Goal: Task Accomplishment & Management: Manage account settings

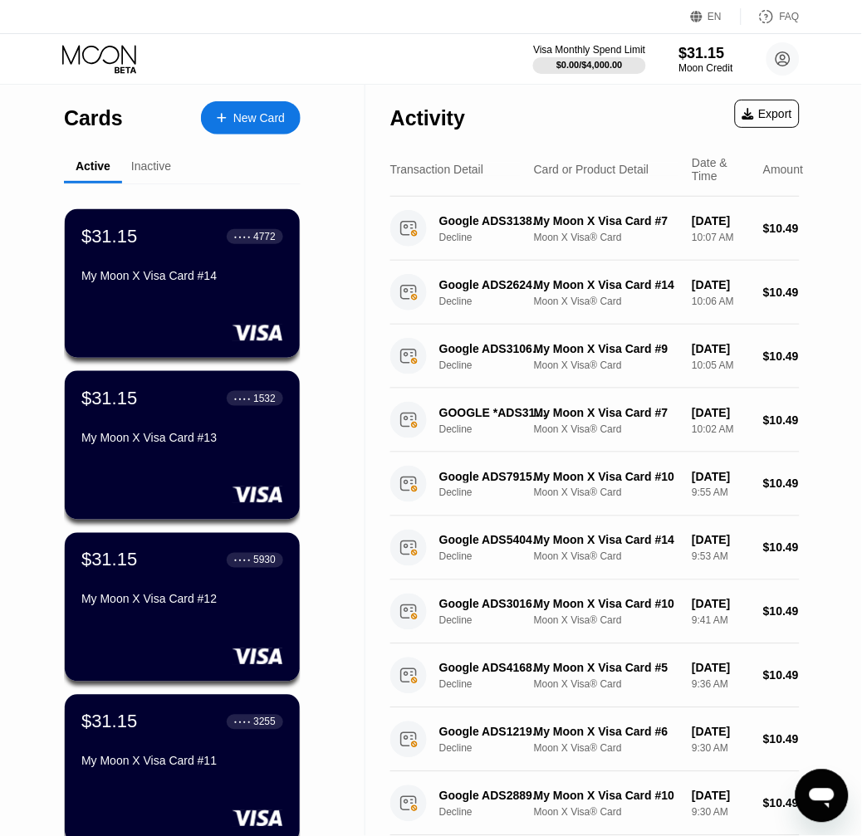
click at [395, 65] on div "Visa Monthly Spend Limit $0.00 / $4,000.00 $31.15 Moon Credit Tin Thong thongti…" at bounding box center [431, 59] width 862 height 50
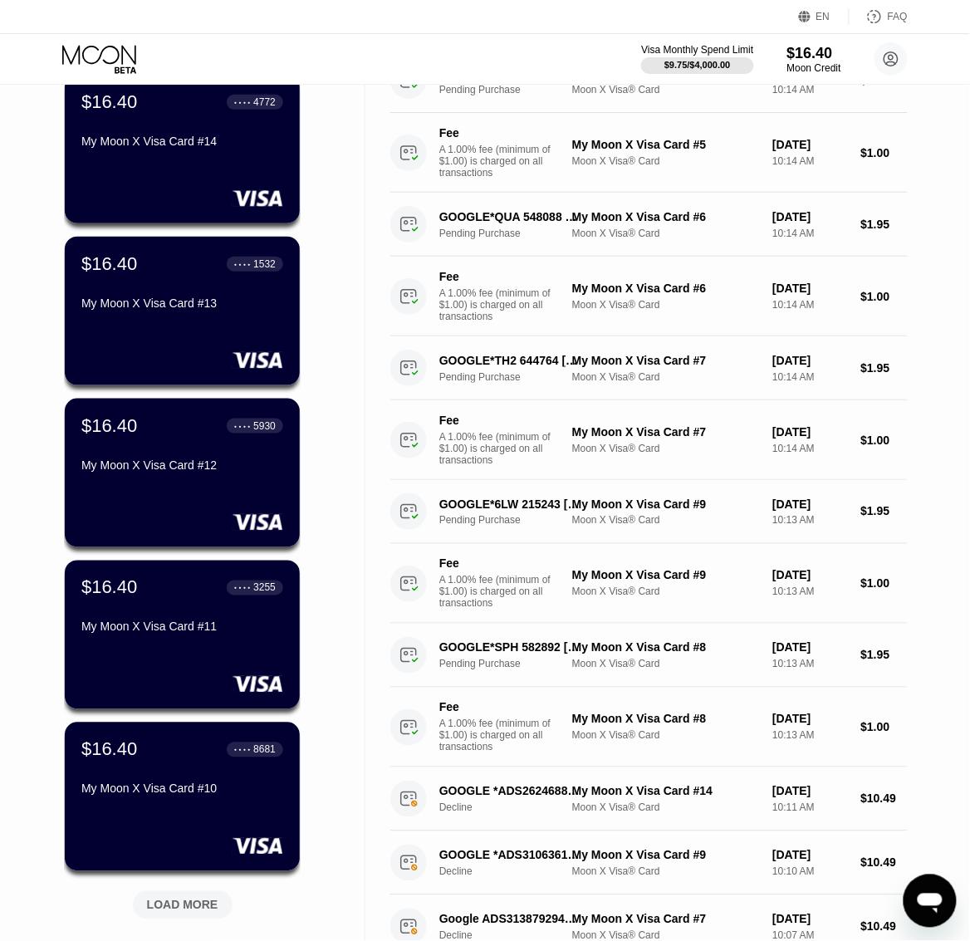
scroll to position [69, 0]
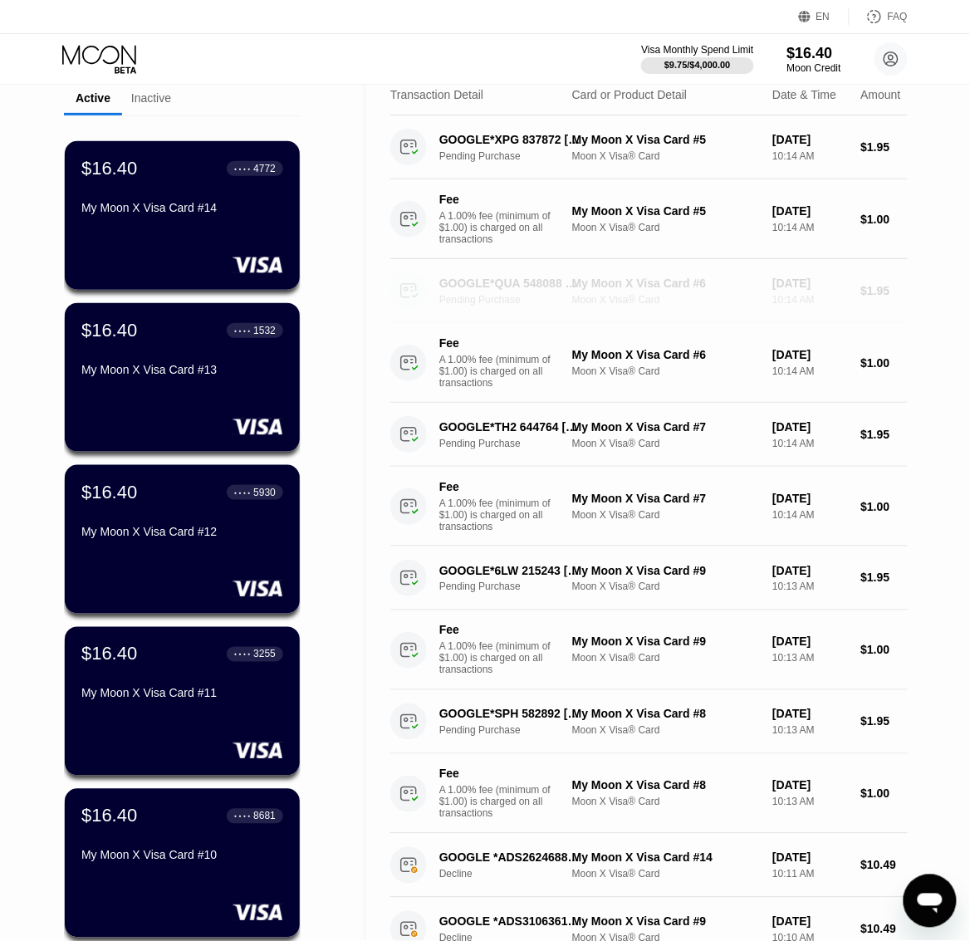
drag, startPoint x: 561, startPoint y: 291, endPoint x: 520, endPoint y: 291, distance: 40.7
click at [520, 290] on div "GOOGLE*QUA 548088 G.CO/HELPPAY#US" at bounding box center [509, 283] width 141 height 13
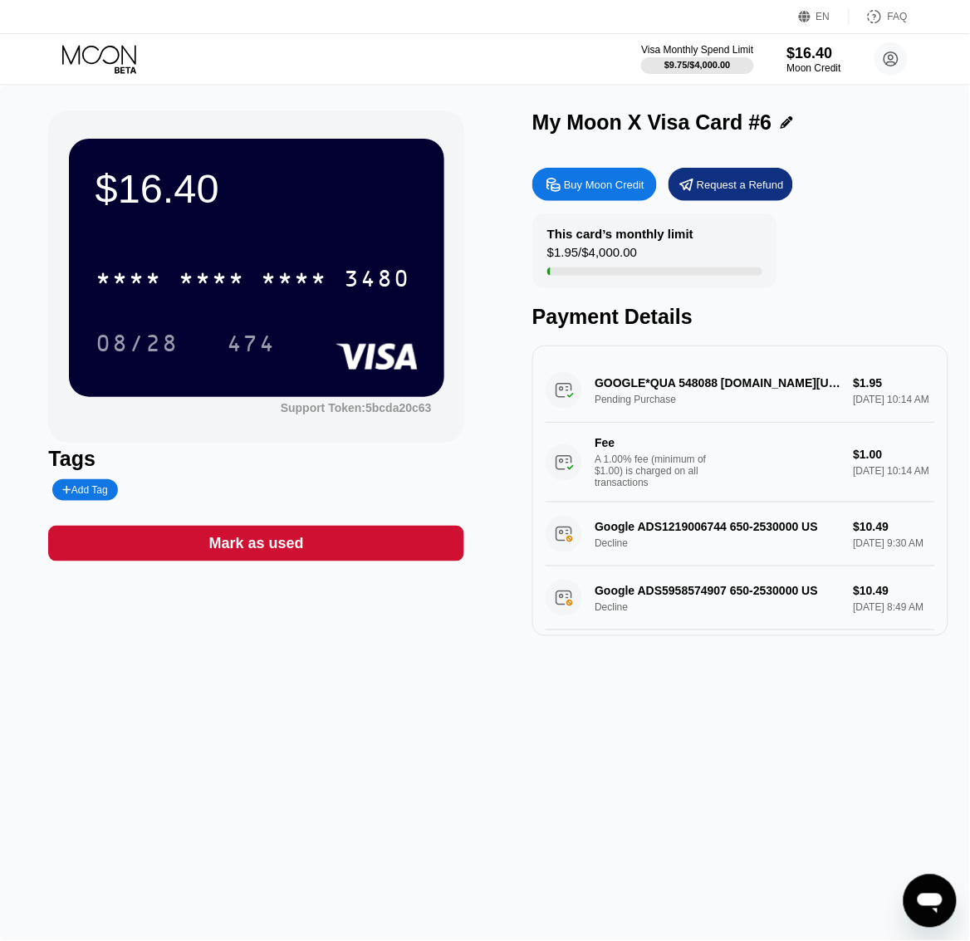
click at [316, 89] on div "$16.40 * * * * * * * * * * * * 3480 08/28 474 Support Token: 5bcda20c63 Tags Ad…" at bounding box center [485, 513] width 970 height 855
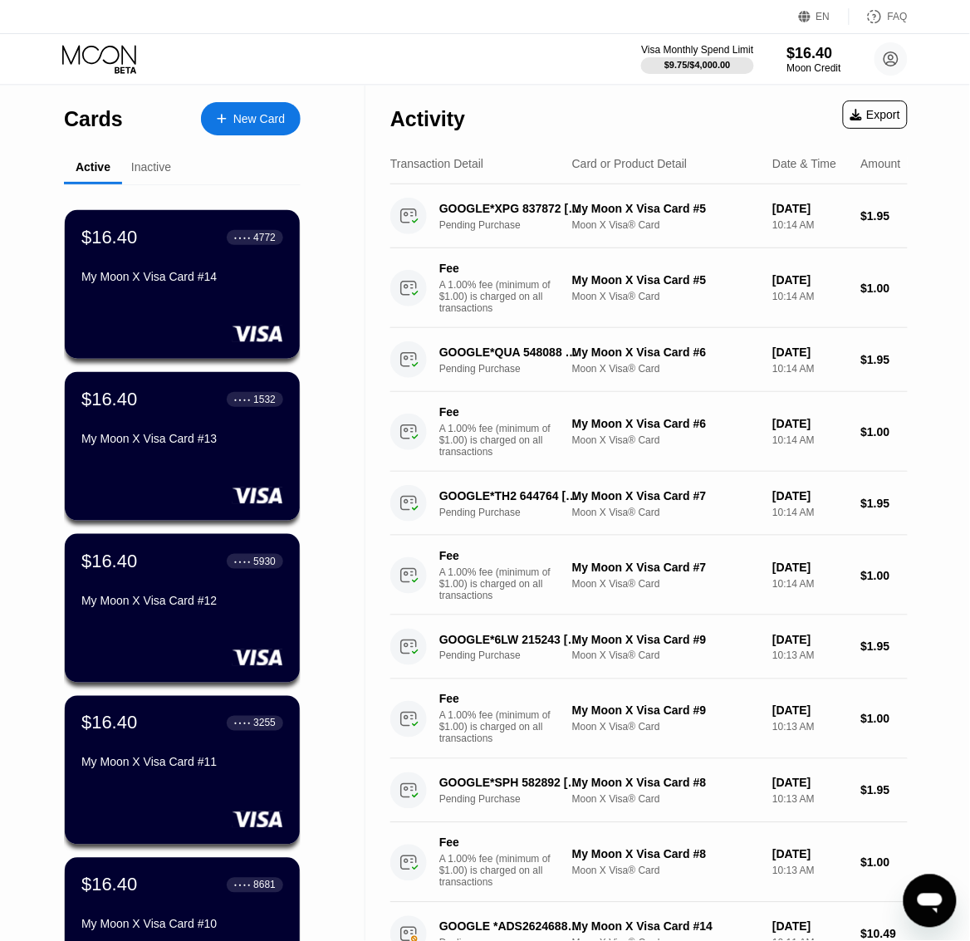
click at [467, 58] on div "Visa Monthly Spend Limit $9.75 / $4,000.00 $16.40 Moon Credit Tin Thong thongti…" at bounding box center [485, 59] width 970 height 50
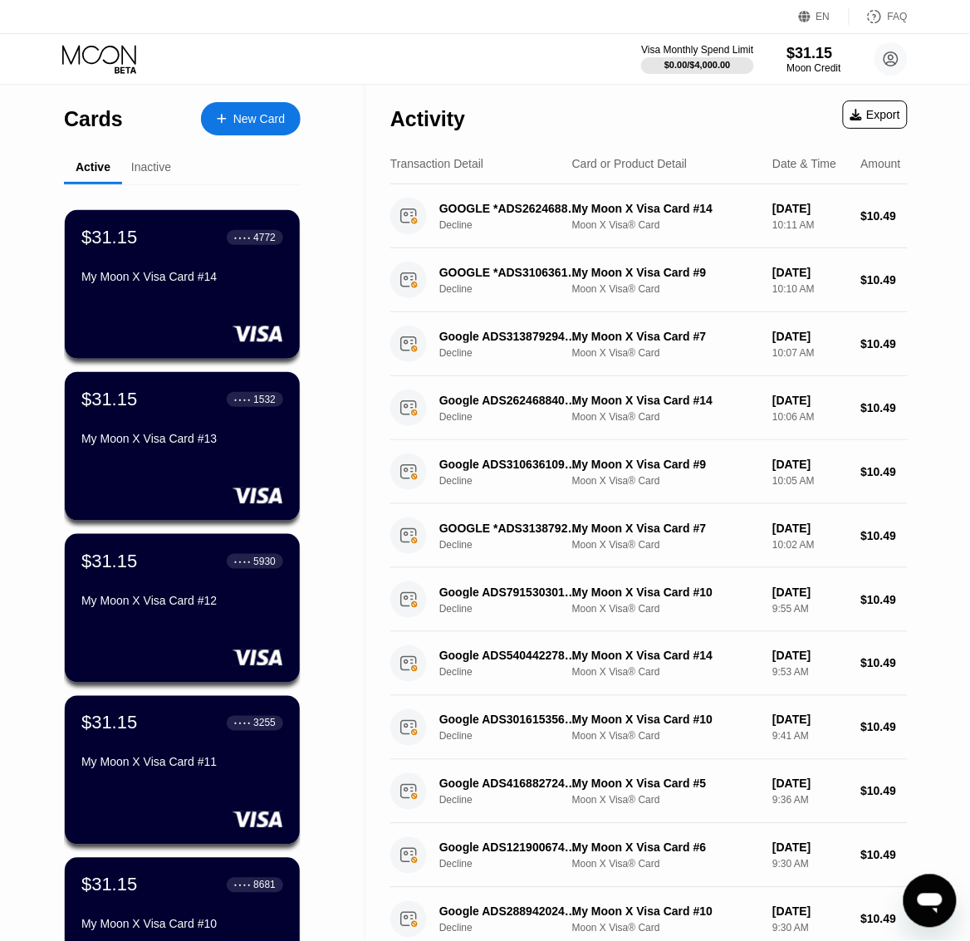
click at [467, 76] on div "Visa Monthly Spend Limit $0.00 / $4,000.00 $31.15 Moon Credit Tin Thong thongti…" at bounding box center [485, 59] width 970 height 50
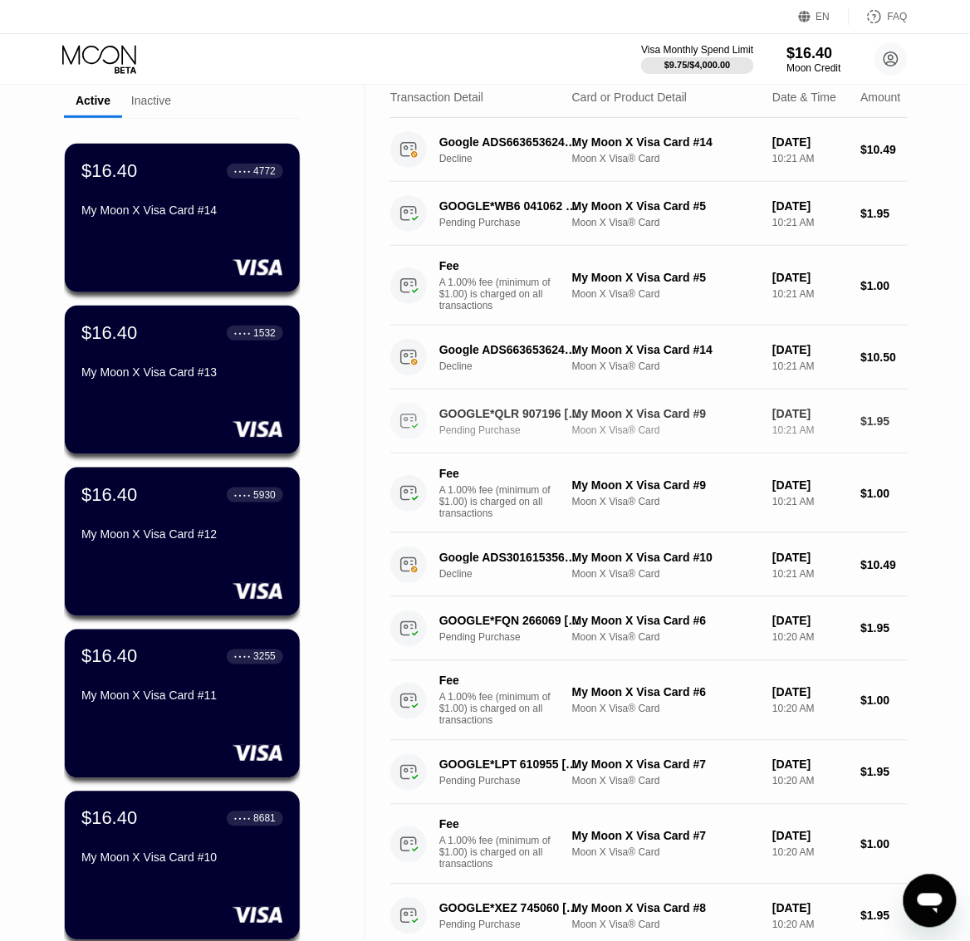
scroll to position [104, 0]
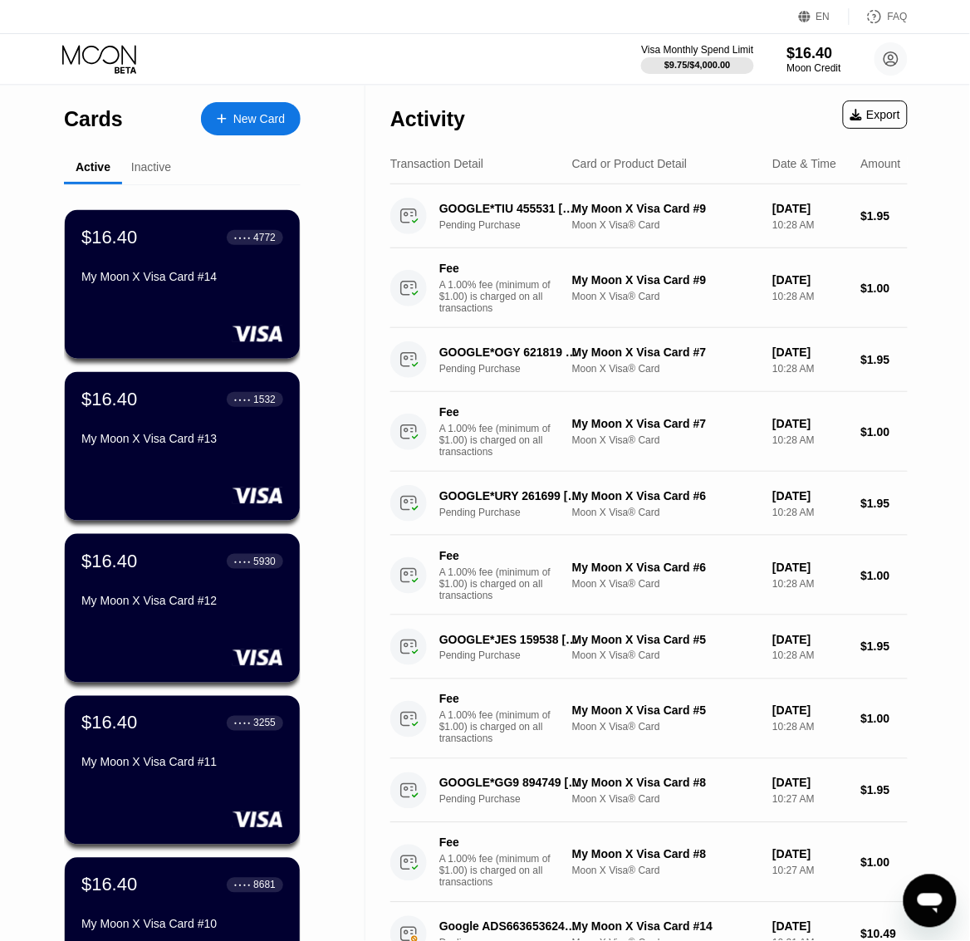
click at [528, 76] on div "Visa Monthly Spend Limit $9.75 / $4,000.00 $16.40 Moon Credit Tin Thong thongti…" at bounding box center [485, 59] width 970 height 50
click at [425, 66] on div "Visa Monthly Spend Limit $9.75 / $4,000.00 $16.40 Moon Credit Tin Thong thongti…" at bounding box center [485, 59] width 970 height 50
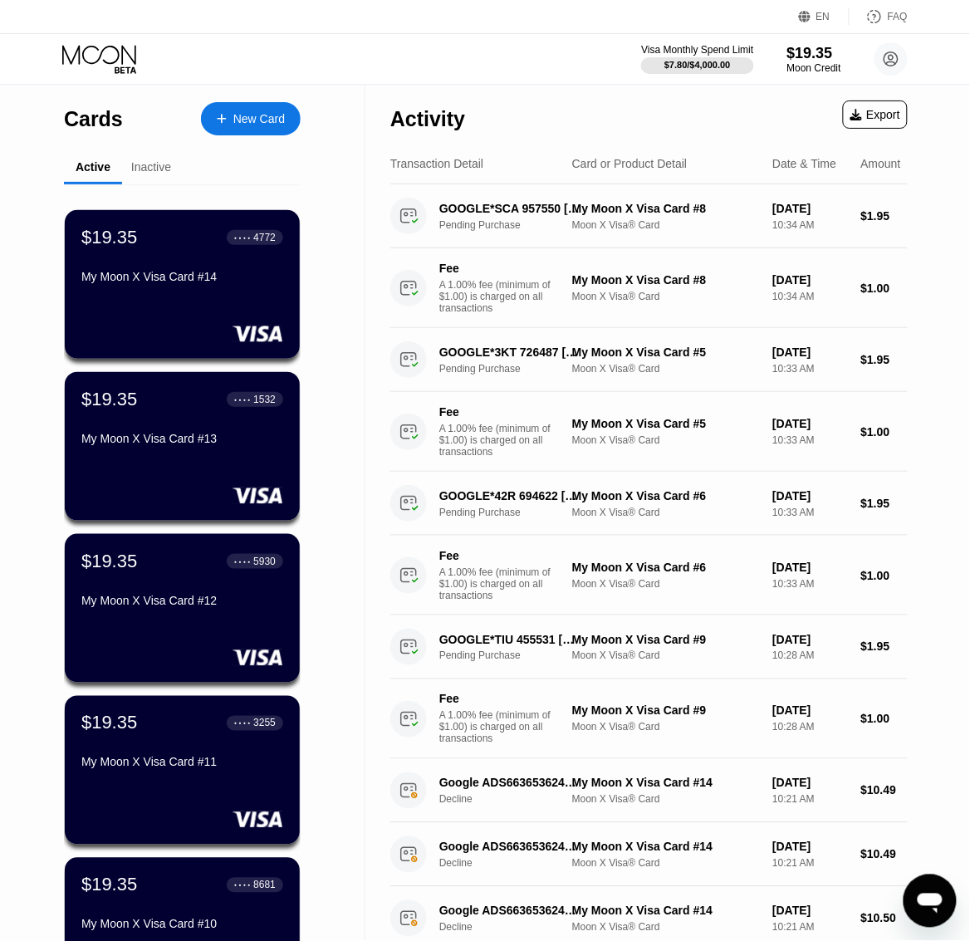
click at [516, 56] on div "Visa Monthly Spend Limit $7.80 / $4,000.00 $19.35 Moon Credit Tin Thong thongti…" at bounding box center [485, 59] width 970 height 50
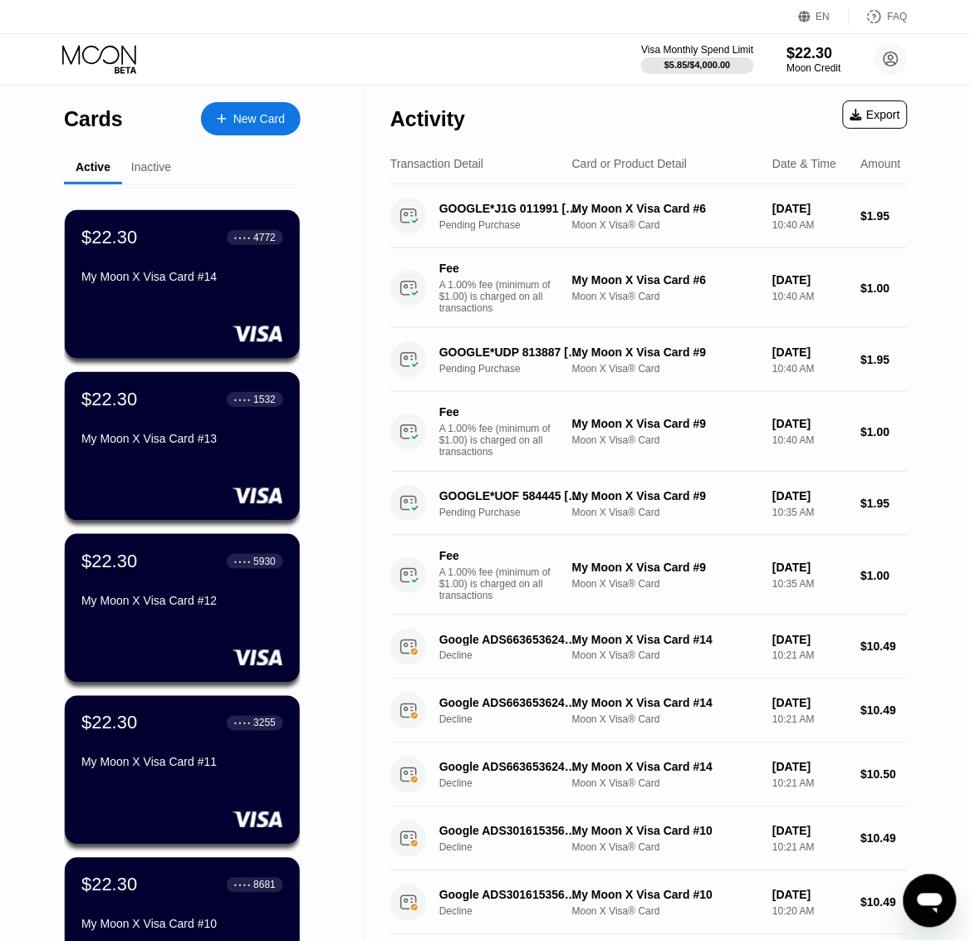
click at [251, 27] on div "EN Language Select an item Save FAQ" at bounding box center [485, 17] width 970 height 34
